Goal: Task Accomplishment & Management: Manage account settings

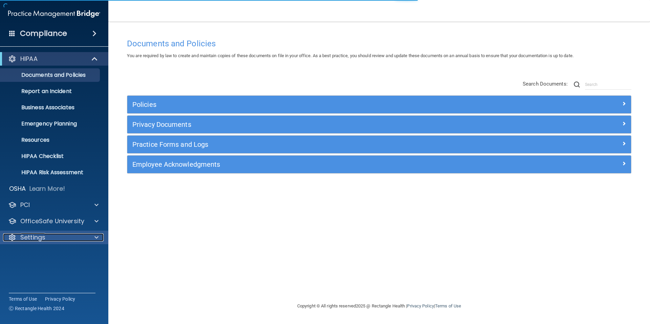
click at [43, 237] on p "Settings" at bounding box center [32, 238] width 25 height 8
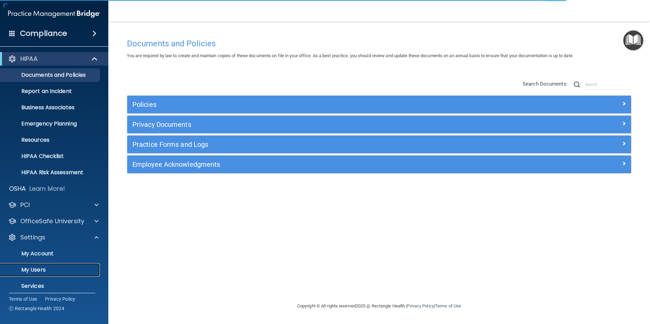
click at [40, 272] on p "My Users" at bounding box center [50, 270] width 92 height 7
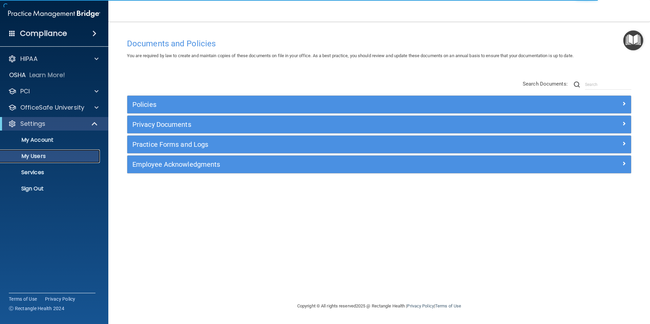
select select "20"
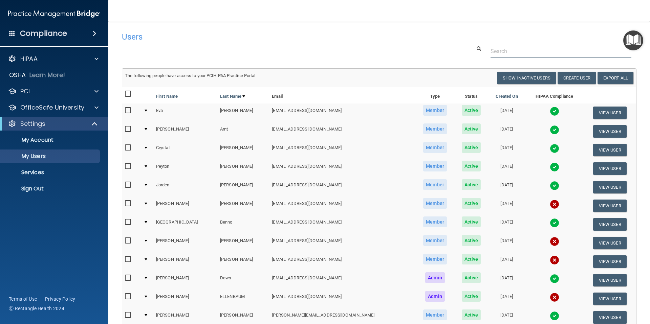
click at [533, 49] on input "text" at bounding box center [561, 51] width 141 height 13
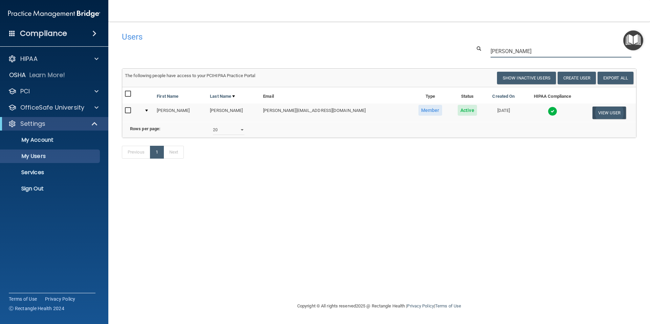
type input "[PERSON_NAME]"
click at [603, 114] on button "View User" at bounding box center [610, 113] width 34 height 13
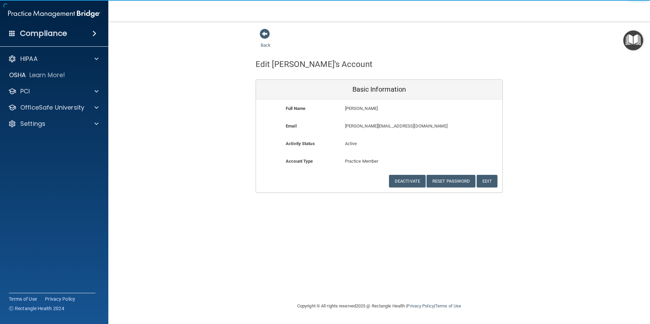
click at [366, 127] on p "[PERSON_NAME][EMAIL_ADDRESS][DOMAIN_NAME]" at bounding box center [399, 126] width 108 height 8
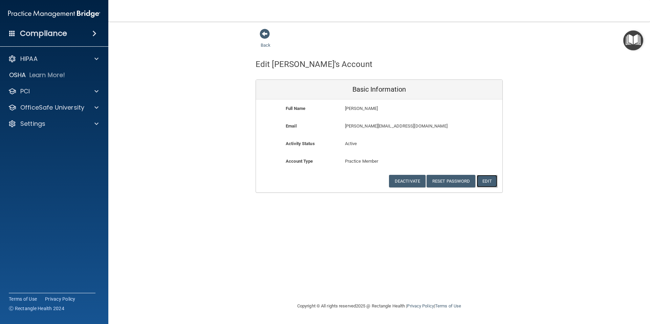
click at [487, 181] on button "Edit" at bounding box center [487, 181] width 21 height 13
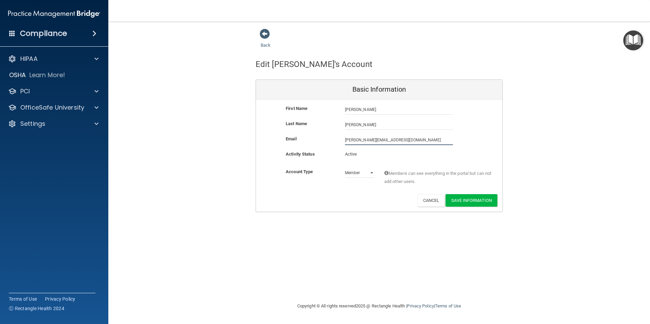
drag, startPoint x: 407, startPoint y: 141, endPoint x: 343, endPoint y: 141, distance: 64.3
click at [343, 141] on div "[PERSON_NAME][EMAIL_ADDRESS][DOMAIN_NAME] [PERSON_NAME][EMAIL_ADDRESS][DOMAIN_N…" at bounding box center [399, 140] width 118 height 10
type input "a"
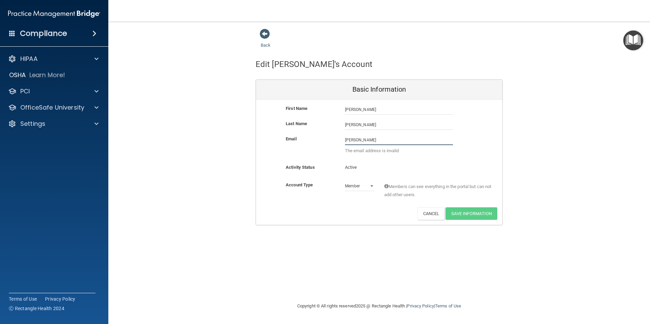
click at [353, 140] on input "[PERSON_NAME]" at bounding box center [399, 140] width 108 height 10
click at [384, 139] on input "[PERSON_NAME]" at bounding box center [399, 140] width 108 height 10
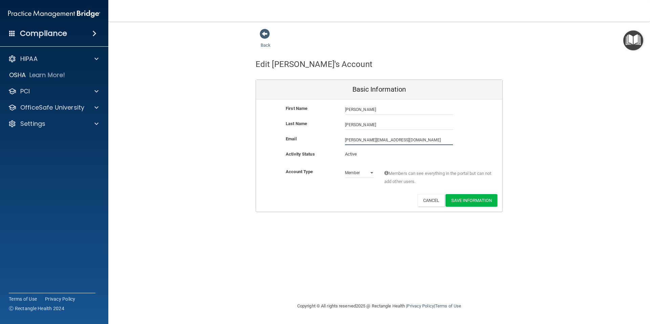
type input "[PERSON_NAME][EMAIL_ADDRESS][DOMAIN_NAME]"
click at [384, 126] on input "[PERSON_NAME]" at bounding box center [399, 125] width 108 height 10
click at [387, 138] on input "[PERSON_NAME][EMAIL_ADDRESS][DOMAIN_NAME]" at bounding box center [399, 140] width 108 height 10
drag, startPoint x: 416, startPoint y: 141, endPoint x: 343, endPoint y: 139, distance: 72.8
click at [343, 139] on div "[PERSON_NAME][EMAIL_ADDRESS][DOMAIN_NAME] [PERSON_NAME][EMAIL_ADDRESS][DOMAIN_N…" at bounding box center [399, 140] width 118 height 10
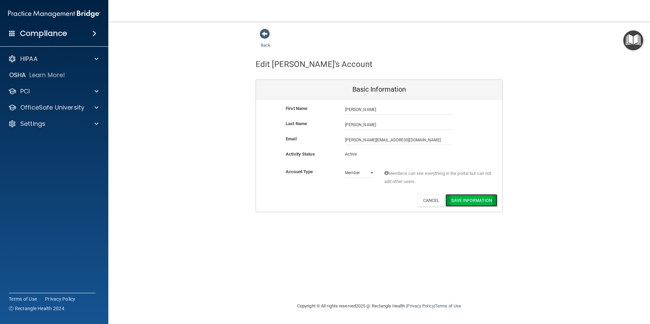
click at [474, 199] on button "Save Information" at bounding box center [472, 200] width 52 height 13
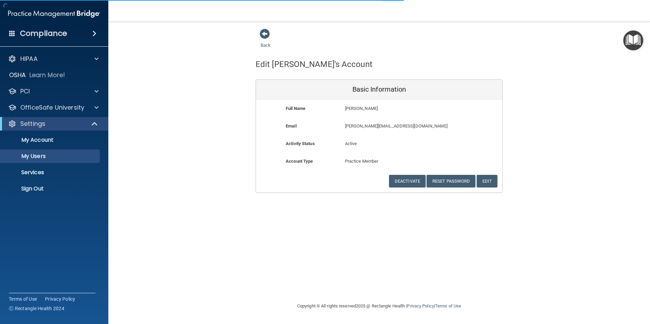
select select "20"
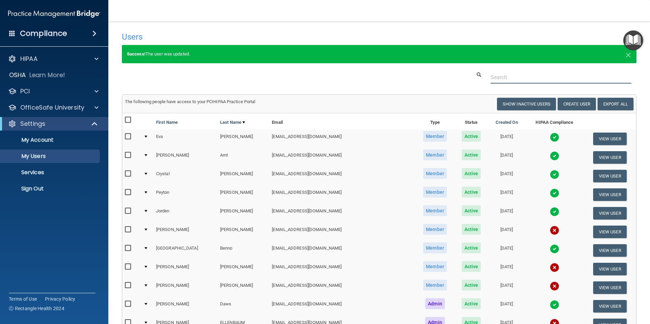
click at [496, 76] on input "text" at bounding box center [561, 77] width 141 height 13
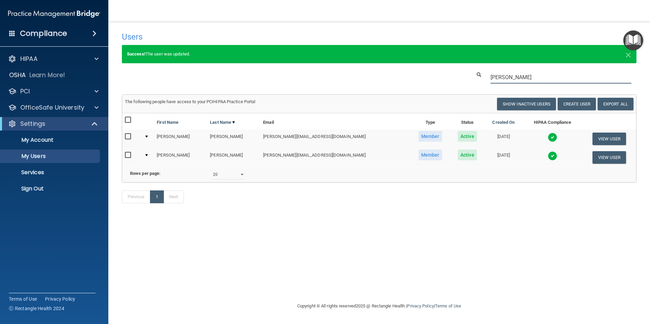
type input "[PERSON_NAME]"
